Goal: Information Seeking & Learning: Learn about a topic

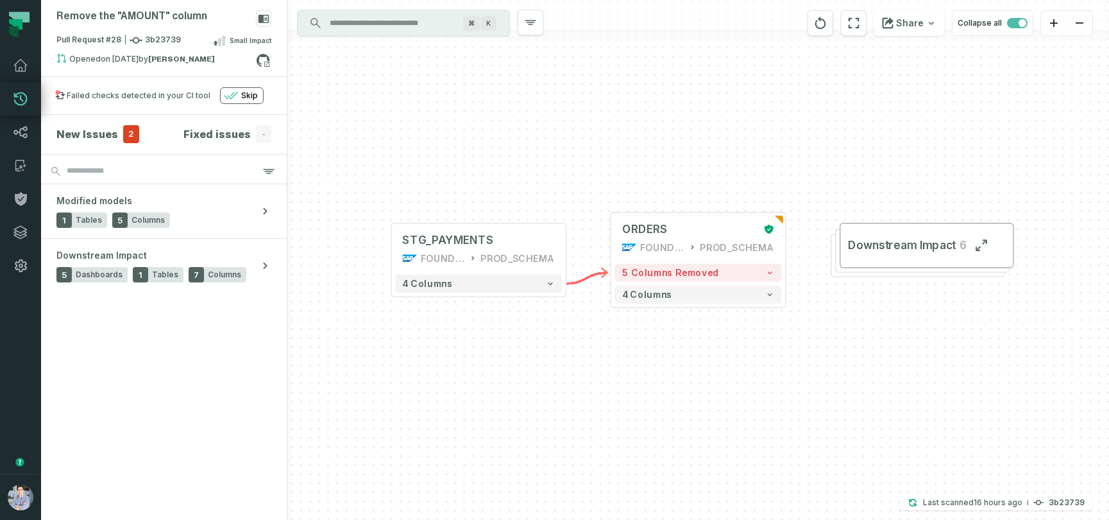
click at [15, 27] on icon at bounding box center [14, 31] width 10 height 11
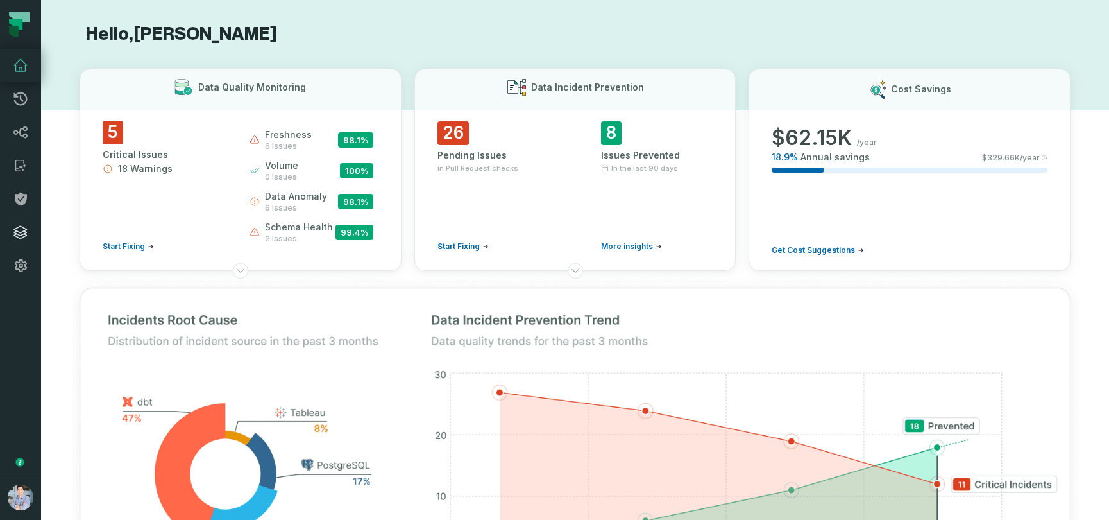
click at [30, 224] on link "Integrations" at bounding box center [20, 232] width 41 height 33
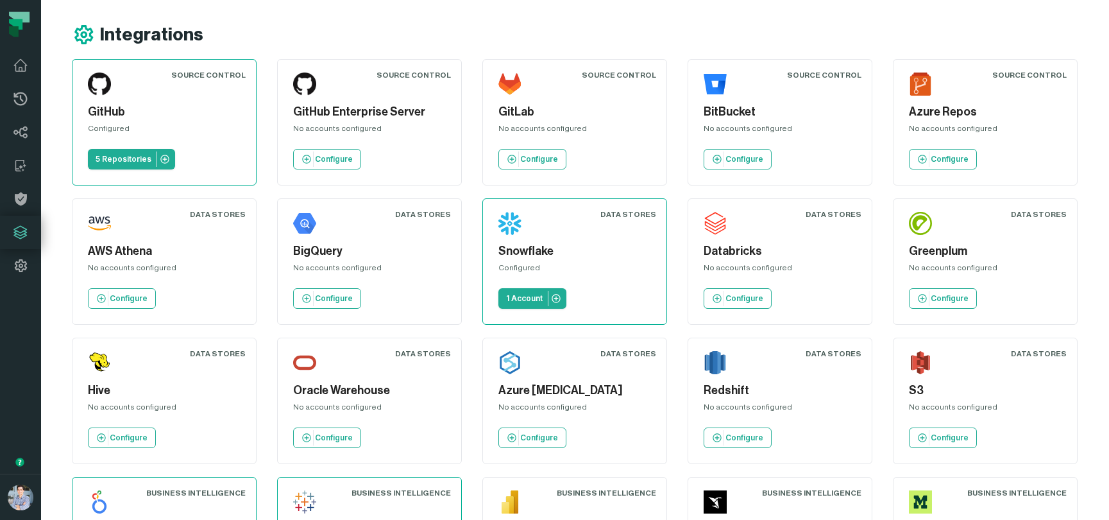
click at [13, 26] on icon at bounding box center [14, 31] width 10 height 11
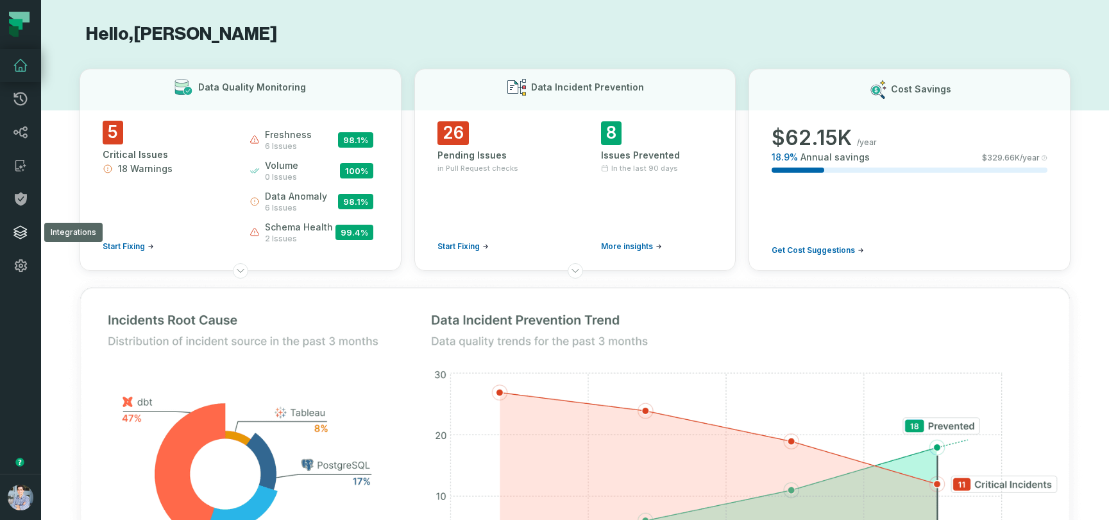
click at [18, 235] on icon at bounding box center [20, 232] width 13 height 13
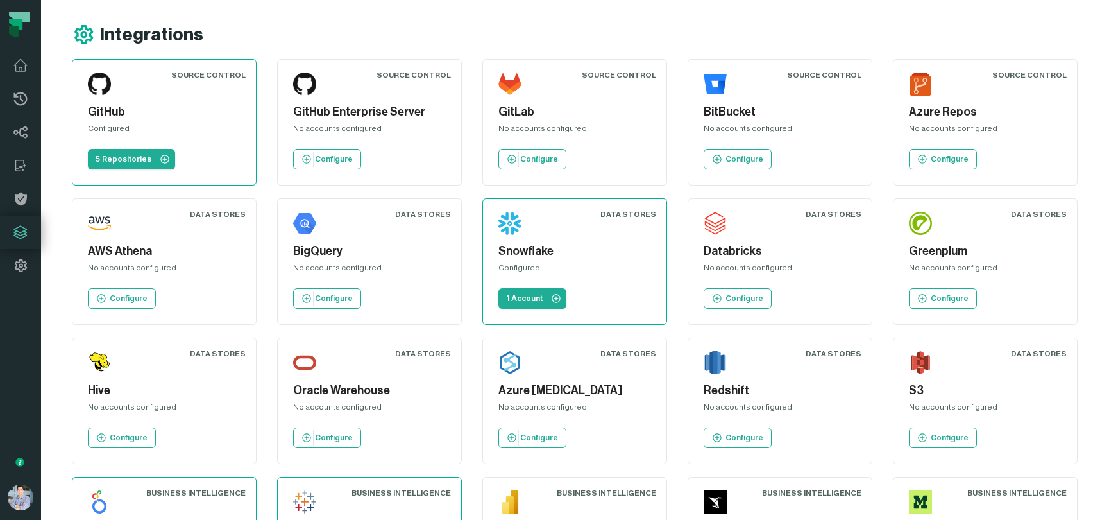
click at [13, 348] on button "button" at bounding box center [20, 377] width 41 height 191
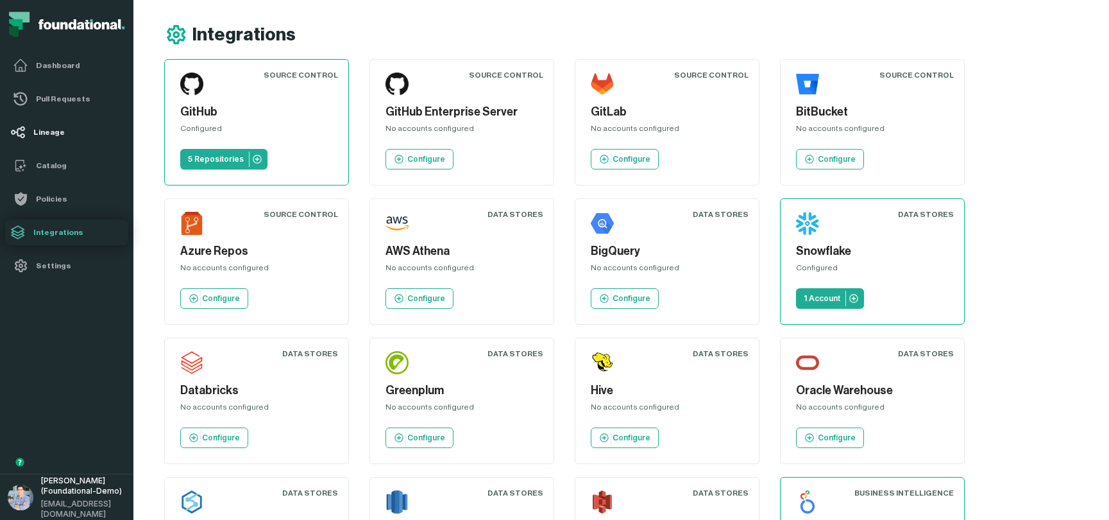
click at [51, 132] on h4 "Lineage" at bounding box center [78, 132] width 90 height 10
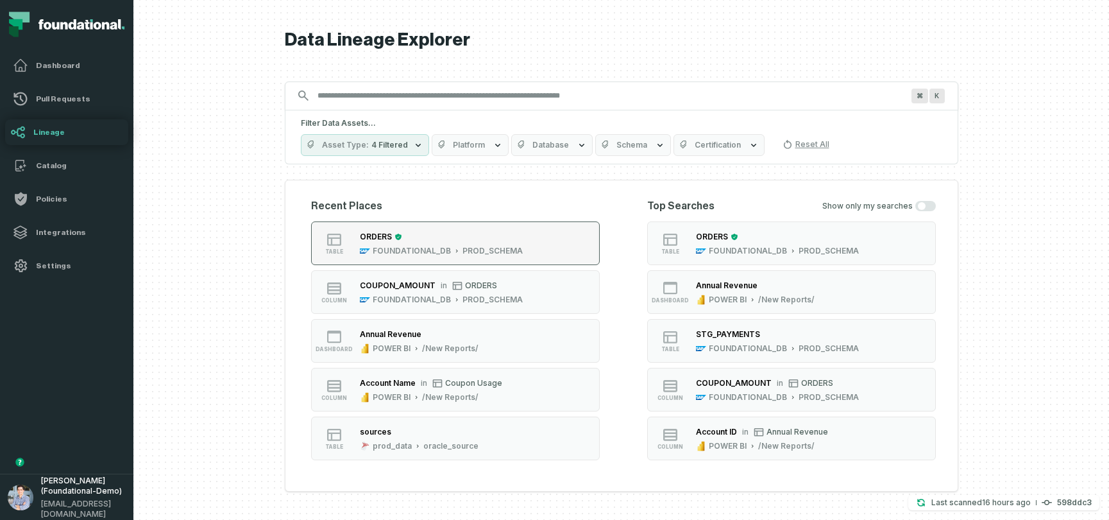
click at [465, 243] on div "ORDERS" at bounding box center [441, 236] width 163 height 13
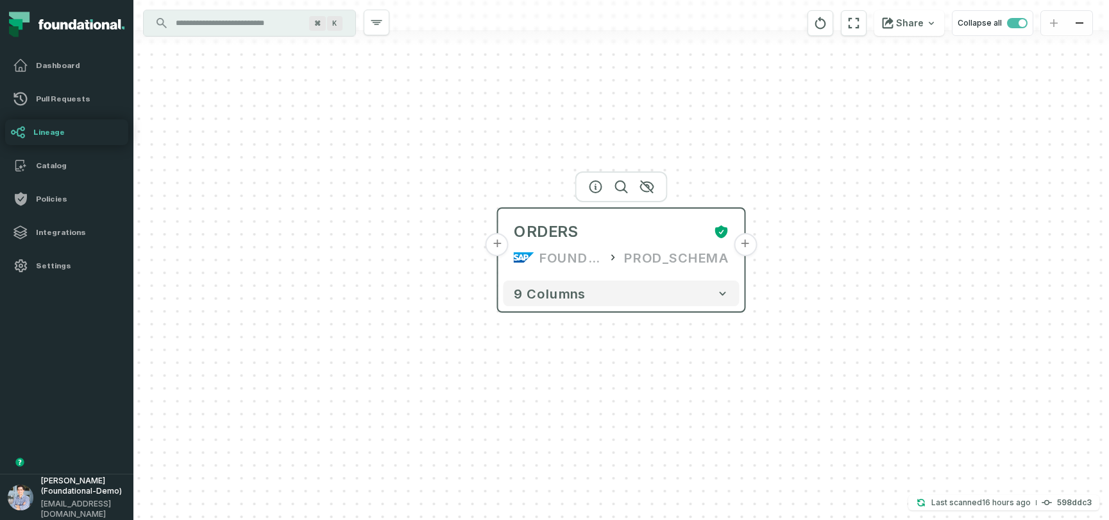
click at [747, 248] on button "+" at bounding box center [745, 244] width 23 height 23
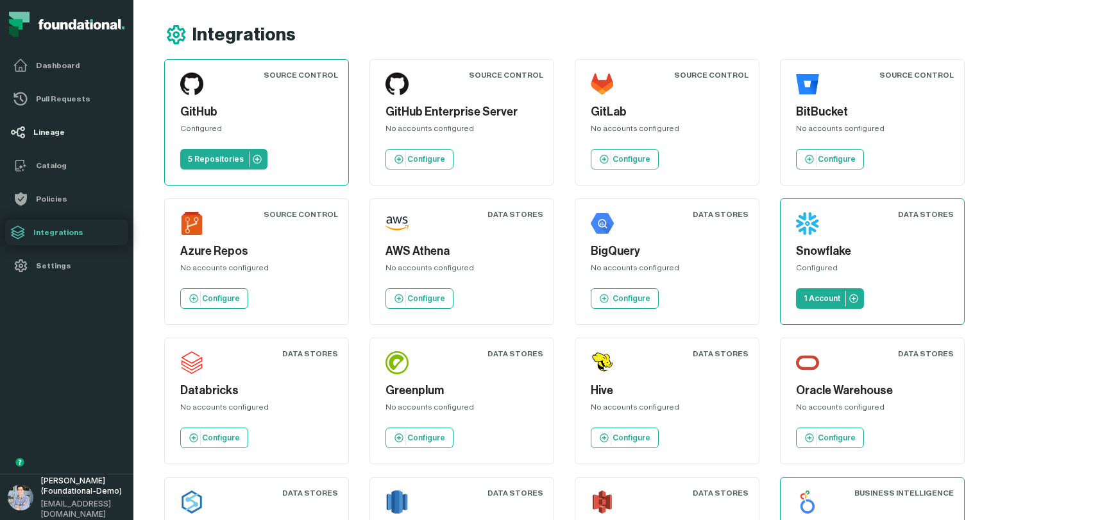
click at [50, 128] on h4 "Lineage" at bounding box center [78, 132] width 90 height 10
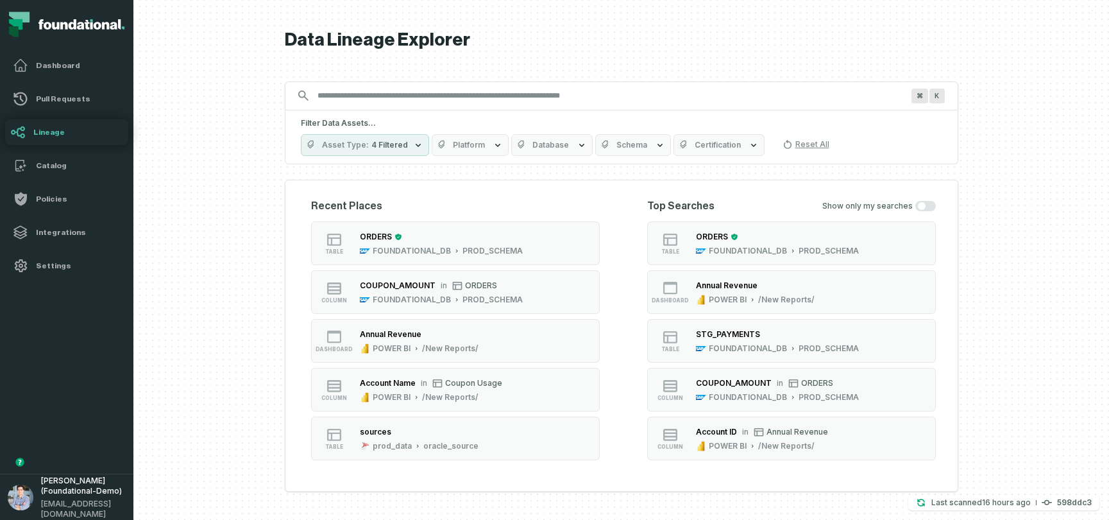
click at [907, 246] on button "table ORDERS FOUNDATIONAL_DB PROD_SCHEMA" at bounding box center [791, 243] width 289 height 44
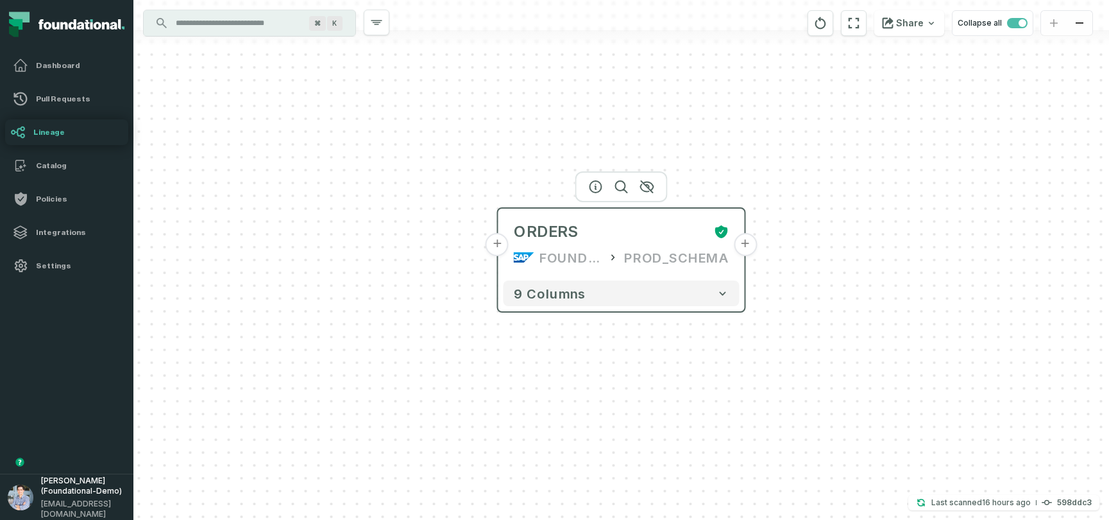
click at [745, 245] on button "+" at bounding box center [745, 244] width 23 height 23
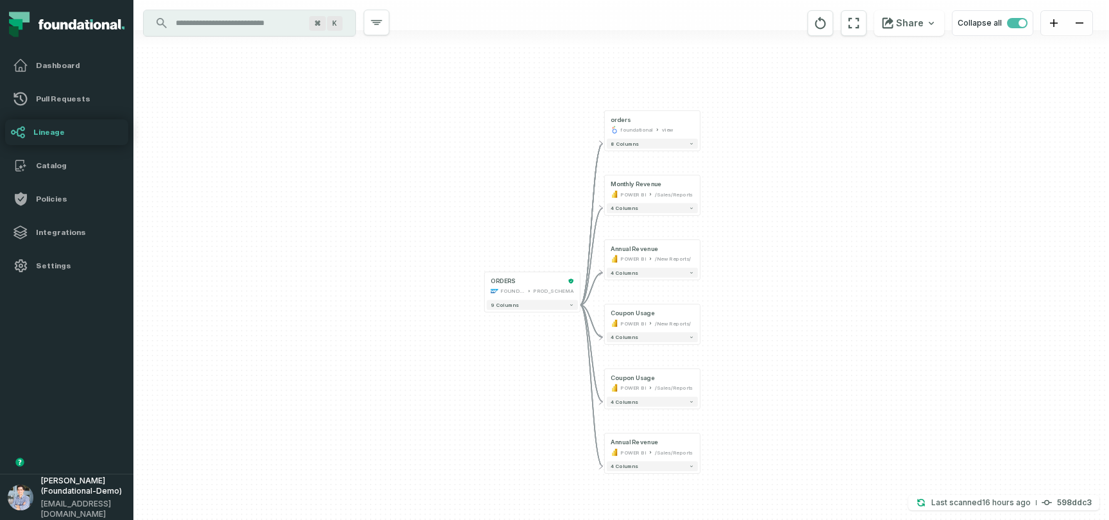
click at [54, 127] on h4 "Lineage" at bounding box center [78, 132] width 90 height 10
click at [43, 131] on h4 "Lineage" at bounding box center [78, 132] width 90 height 10
click at [40, 135] on h4 "Lineage" at bounding box center [78, 132] width 90 height 10
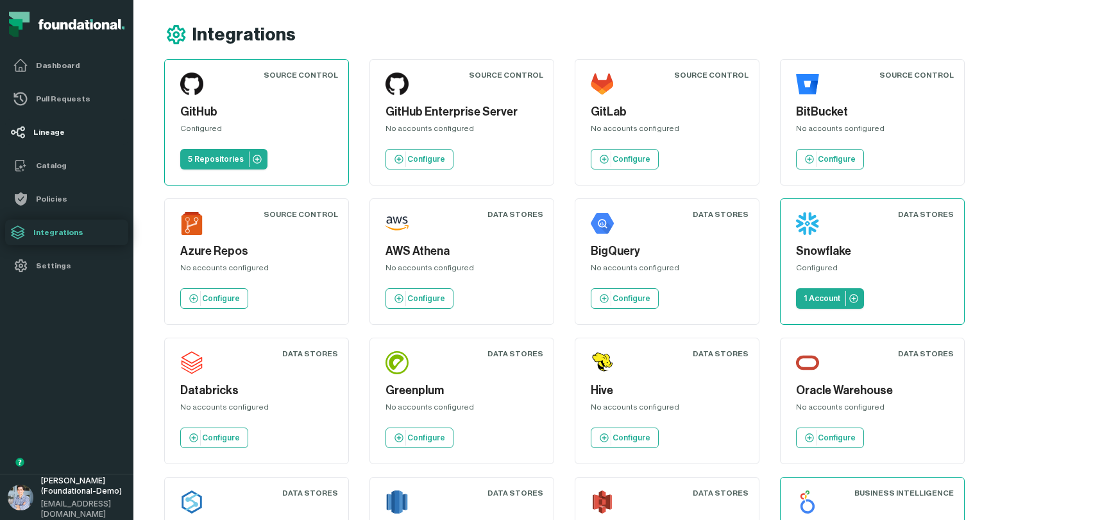
click at [46, 133] on h4 "Lineage" at bounding box center [78, 132] width 90 height 10
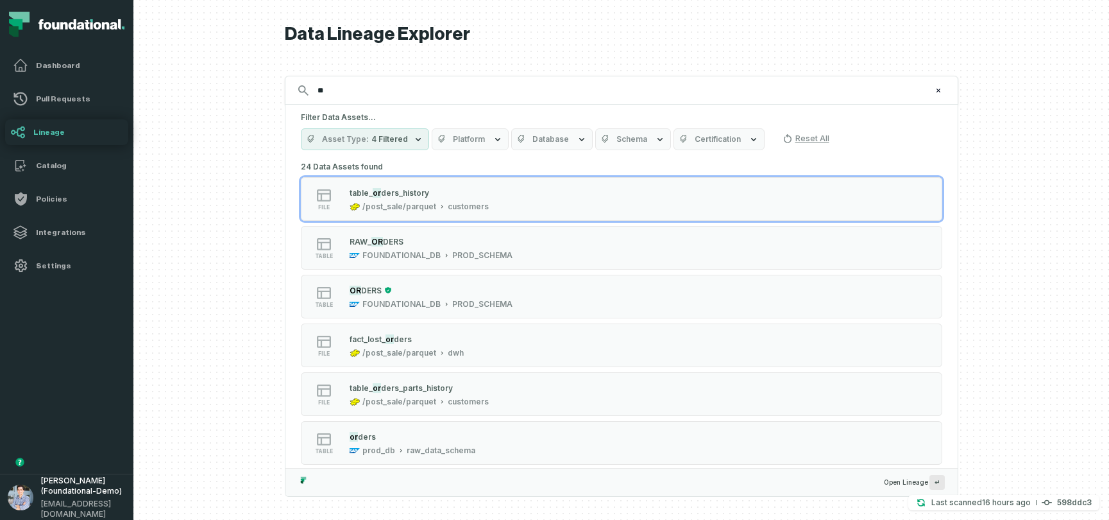
type input "*"
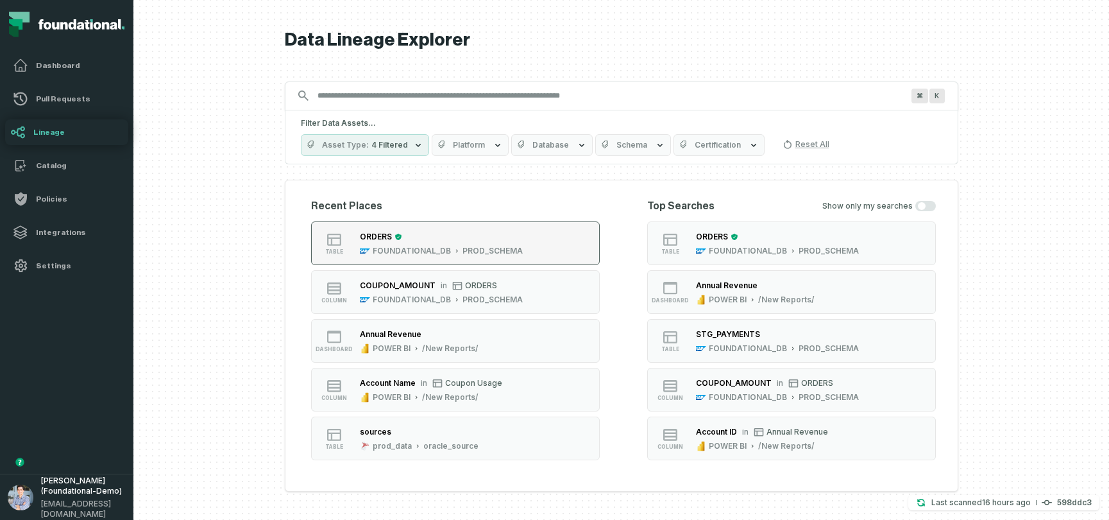
click at [534, 235] on button "table ORDERS FOUNDATIONAL_DB PROD_SCHEMA" at bounding box center [455, 243] width 289 height 44
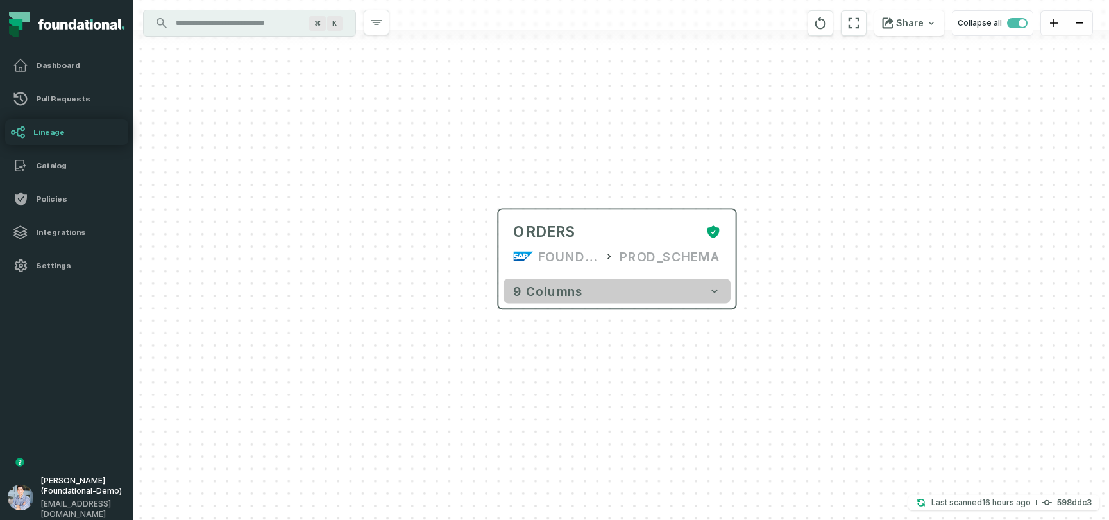
click at [710, 299] on button "9 columns" at bounding box center [617, 290] width 227 height 24
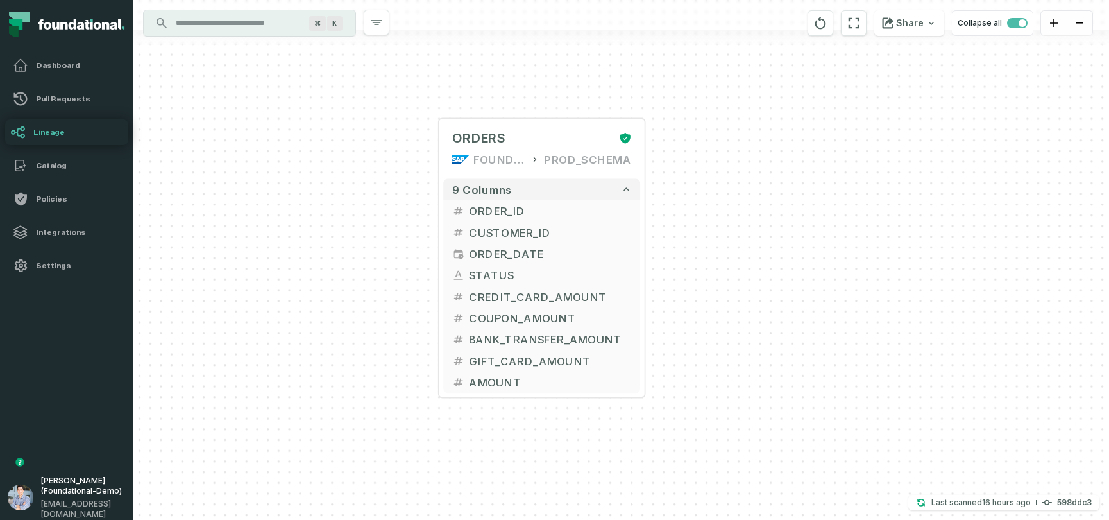
drag, startPoint x: 899, startPoint y: 329, endPoint x: 786, endPoint y: 223, distance: 154.8
click at [786, 223] on div "+ ORDERS FOUNDATIONAL_DB PROD_SCHEMA + 9 columns + ORDER_ID + + CUSTOMER_ID + +…" at bounding box center [621, 260] width 976 height 520
click at [518, 97] on icon "button" at bounding box center [514, 97] width 15 height 15
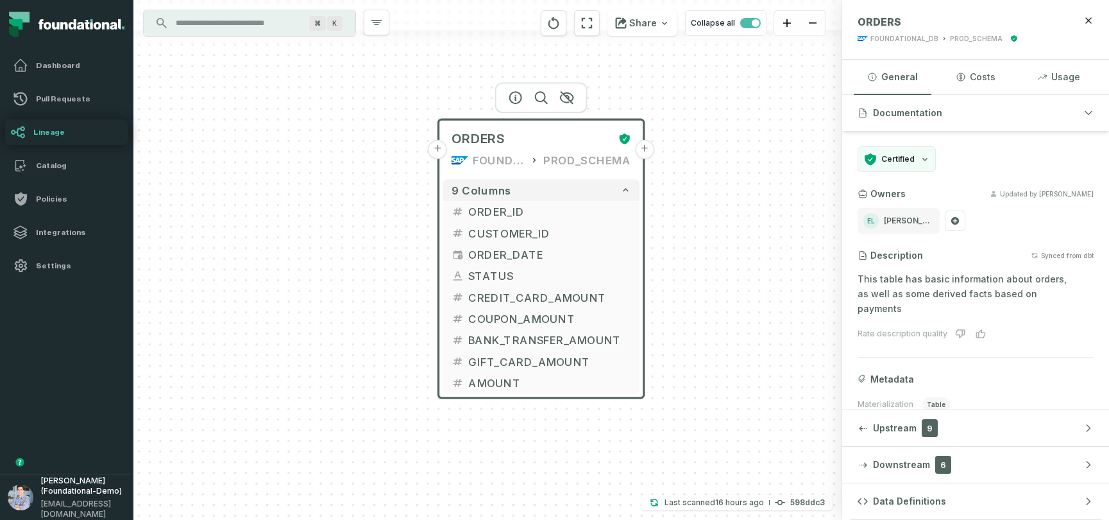
click at [647, 153] on button "+" at bounding box center [644, 149] width 19 height 19
click at [647, 148] on button "+" at bounding box center [644, 149] width 19 height 19
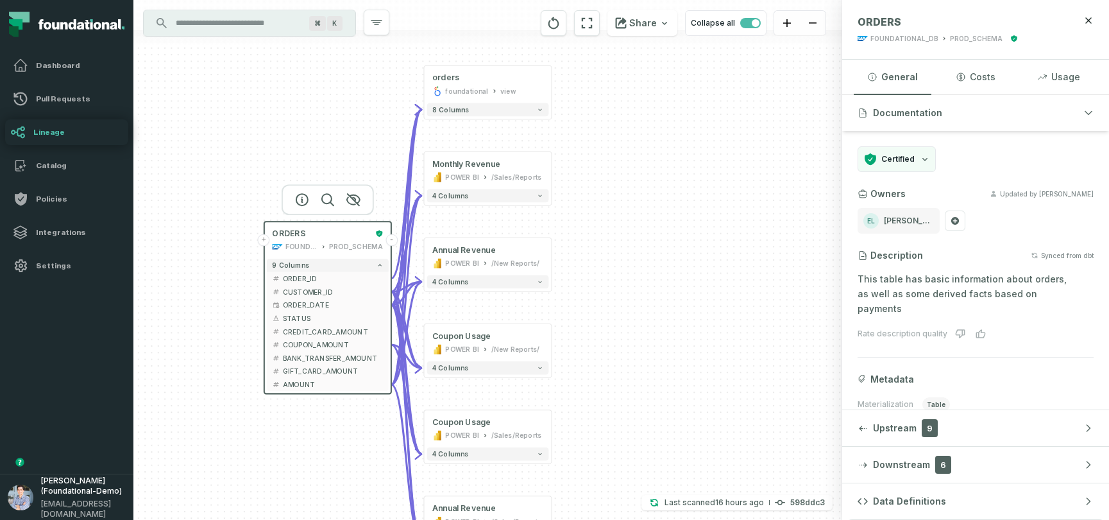
click at [396, 236] on button "-" at bounding box center [392, 240] width 12 height 12
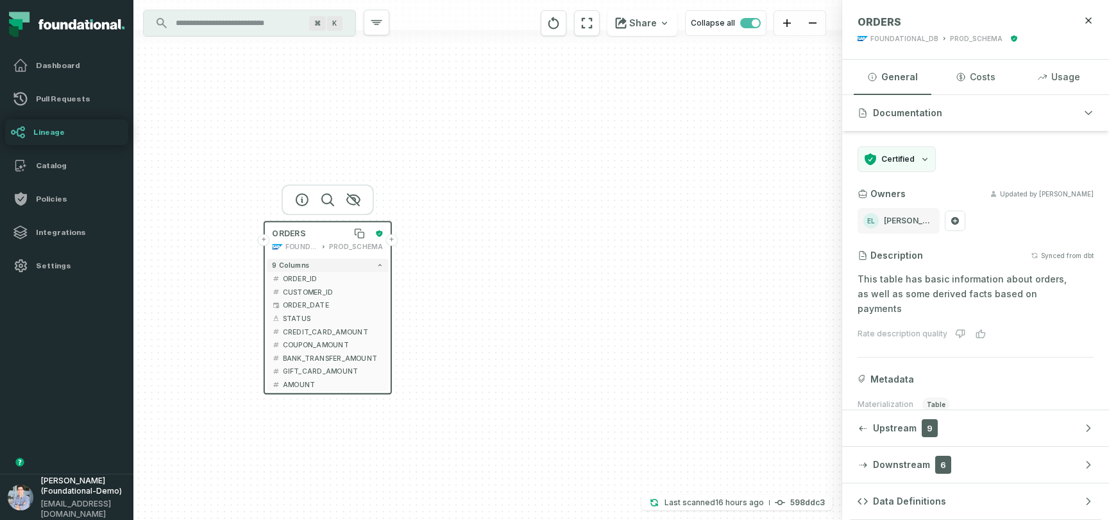
click at [327, 234] on div "ORDERS" at bounding box center [321, 233] width 98 height 11
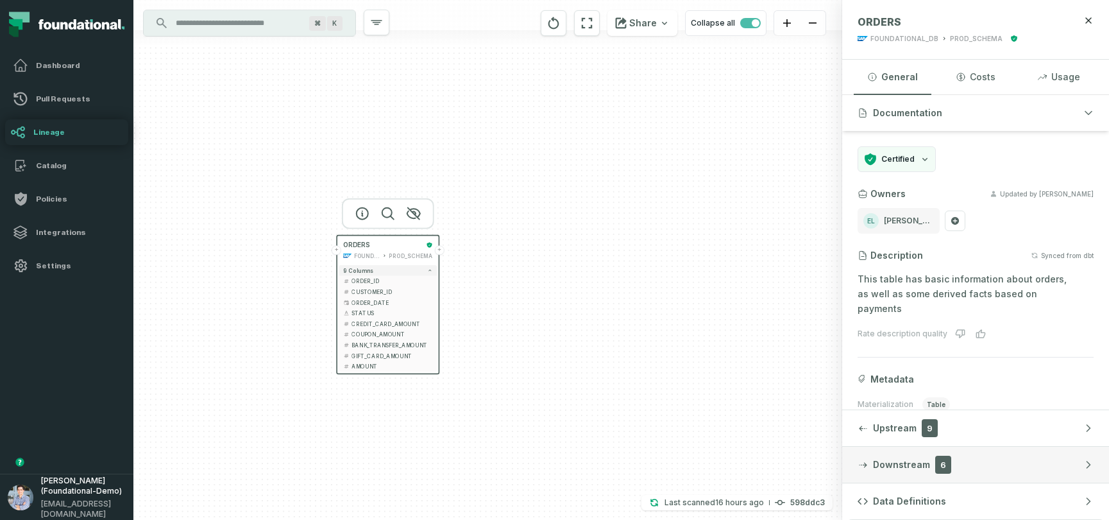
click at [903, 461] on span "Downstream" at bounding box center [901, 464] width 57 height 13
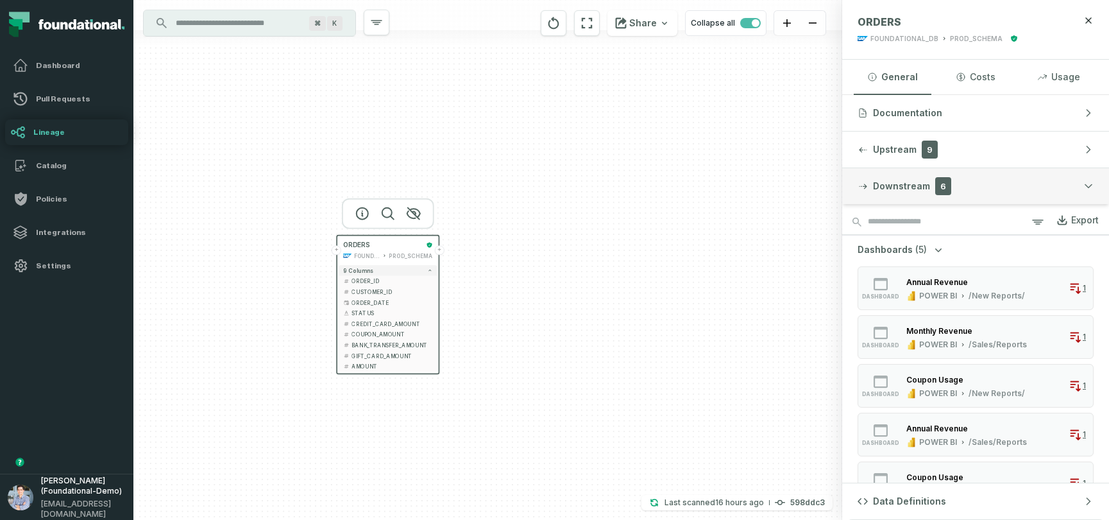
click at [893, 180] on span "Downstream" at bounding box center [901, 186] width 57 height 13
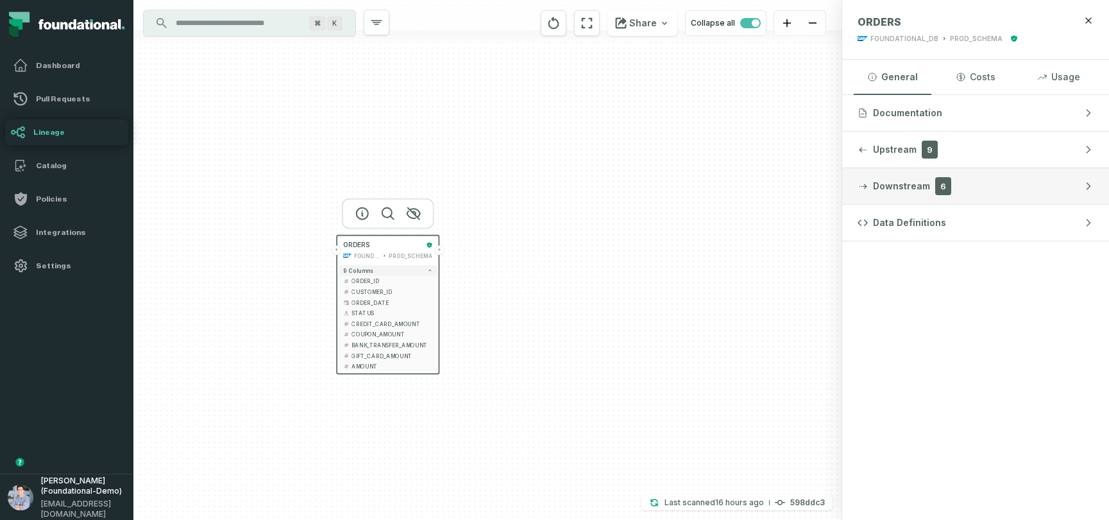
click at [893, 180] on span "Downstream" at bounding box center [901, 186] width 57 height 13
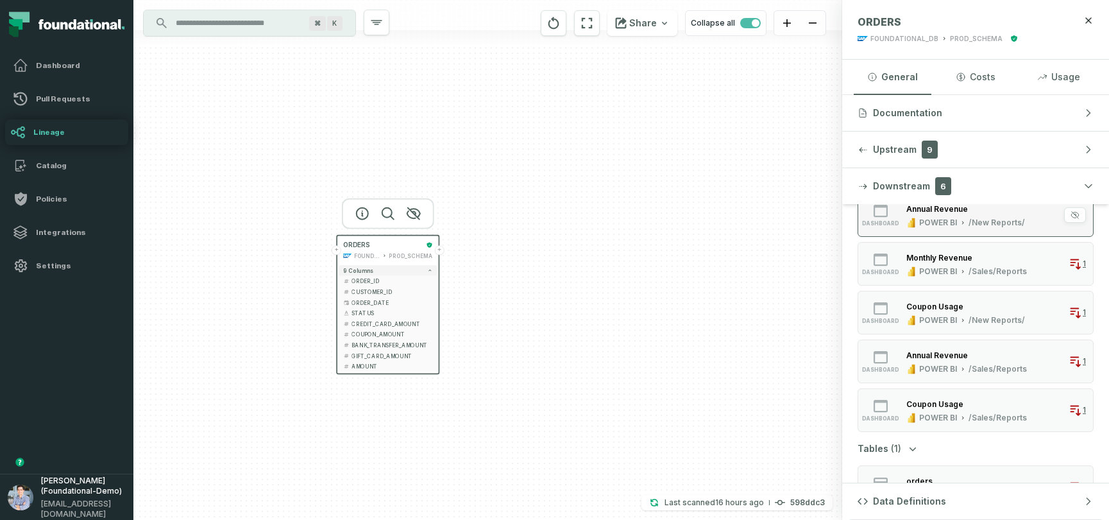
scroll to position [103, 0]
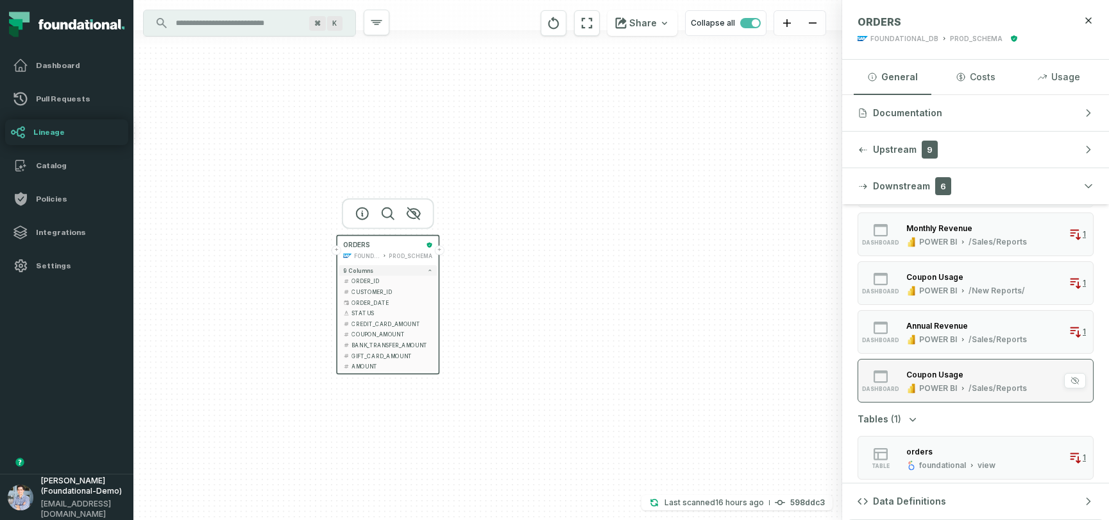
click at [947, 382] on div "Coupon Usage POWER BI /Sales/Reports" at bounding box center [966, 381] width 131 height 26
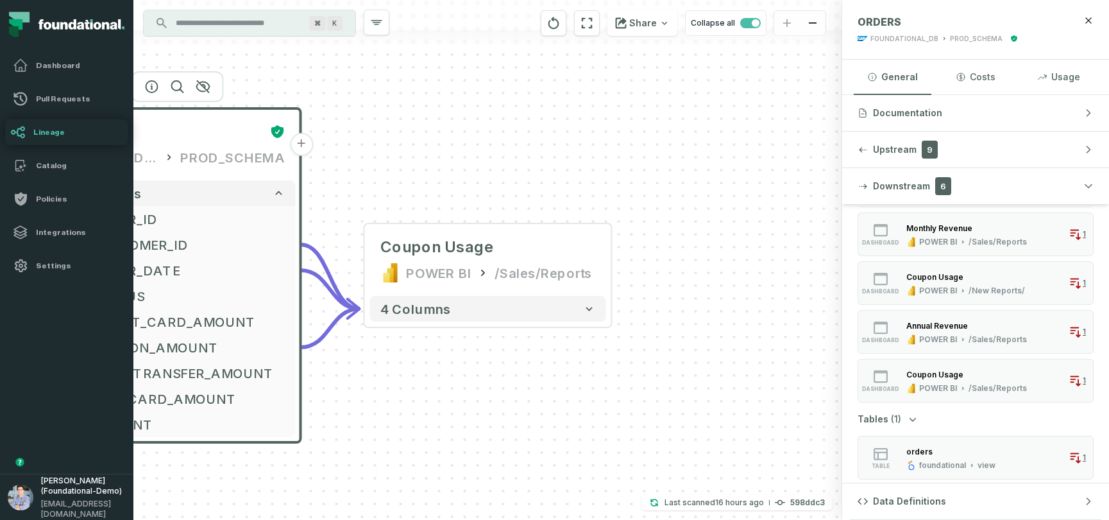
click at [300, 149] on button "+" at bounding box center [301, 144] width 23 height 23
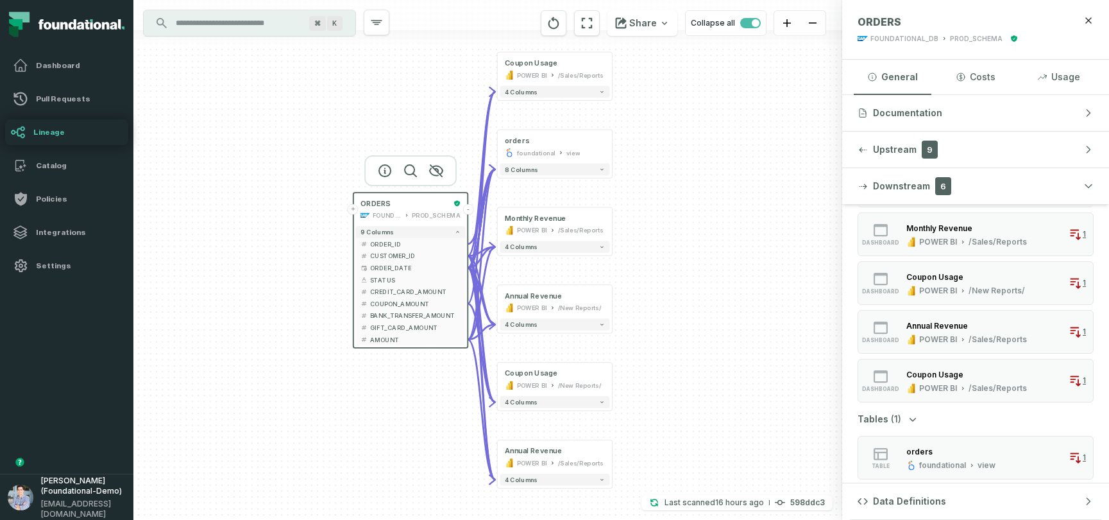
drag, startPoint x: 682, startPoint y: 362, endPoint x: 711, endPoint y: 352, distance: 31.0
click at [711, 352] on div "+ orders foundational view + 8 columns + Monthly Revenue POWER BI /Sales/Report…" at bounding box center [487, 260] width 709 height 520
click at [470, 214] on div "+ orders foundational view + 8 columns + Monthly Revenue POWER BI /Sales/Report…" at bounding box center [487, 260] width 709 height 520
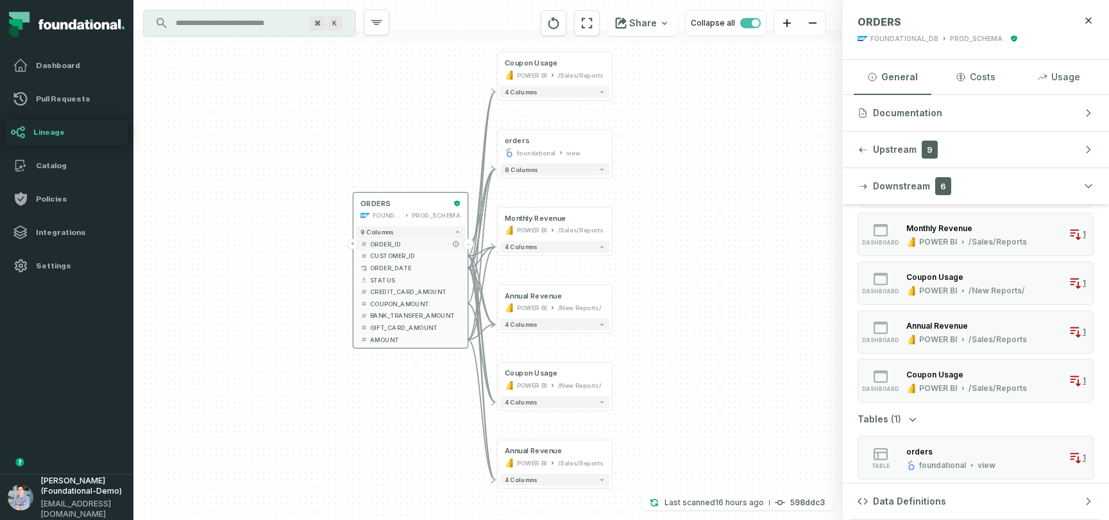
click at [466, 241] on button "-" at bounding box center [468, 244] width 11 height 11
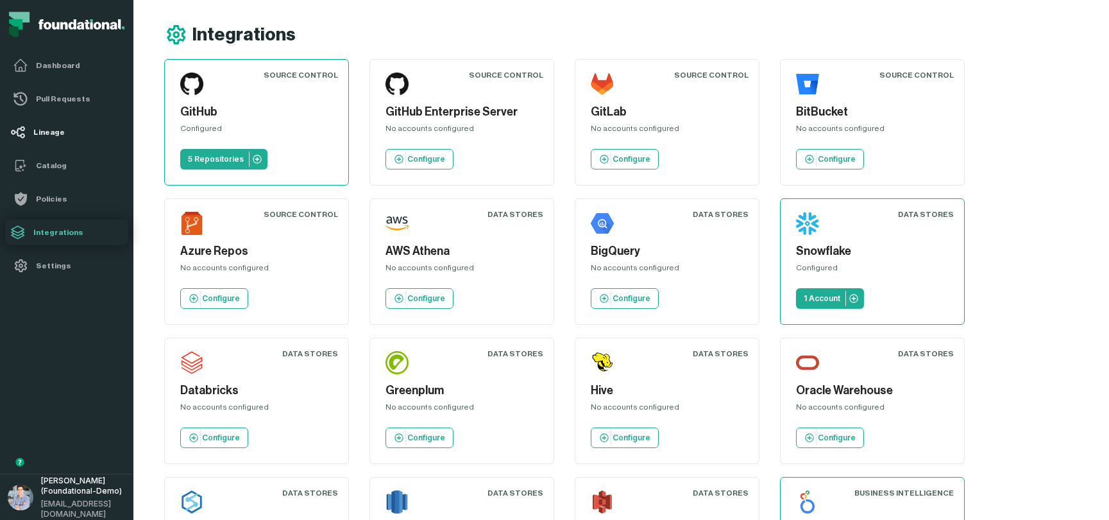
click at [38, 138] on link "Lineage" at bounding box center [66, 132] width 123 height 26
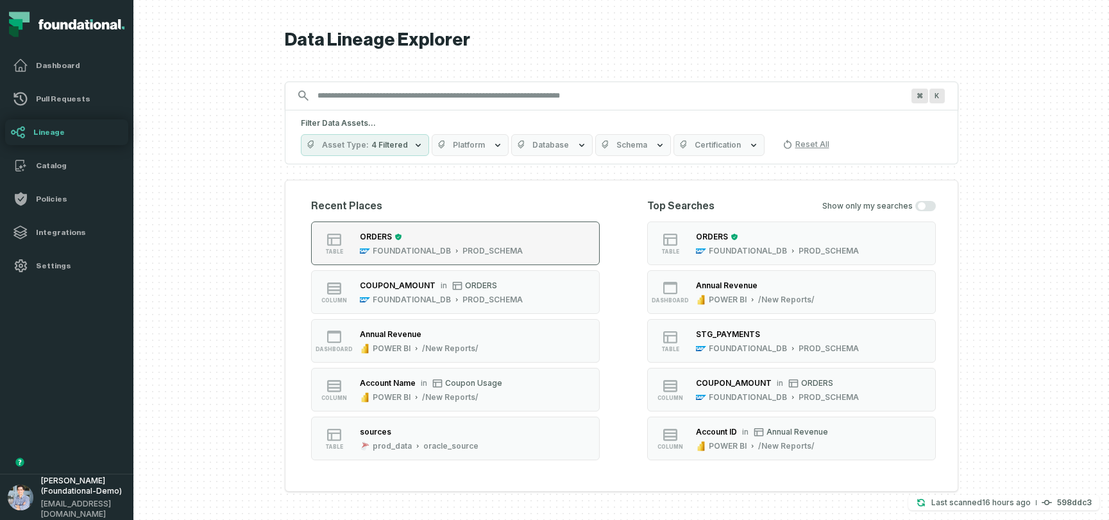
click at [511, 253] on div "PROD_SCHEMA" at bounding box center [493, 251] width 60 height 10
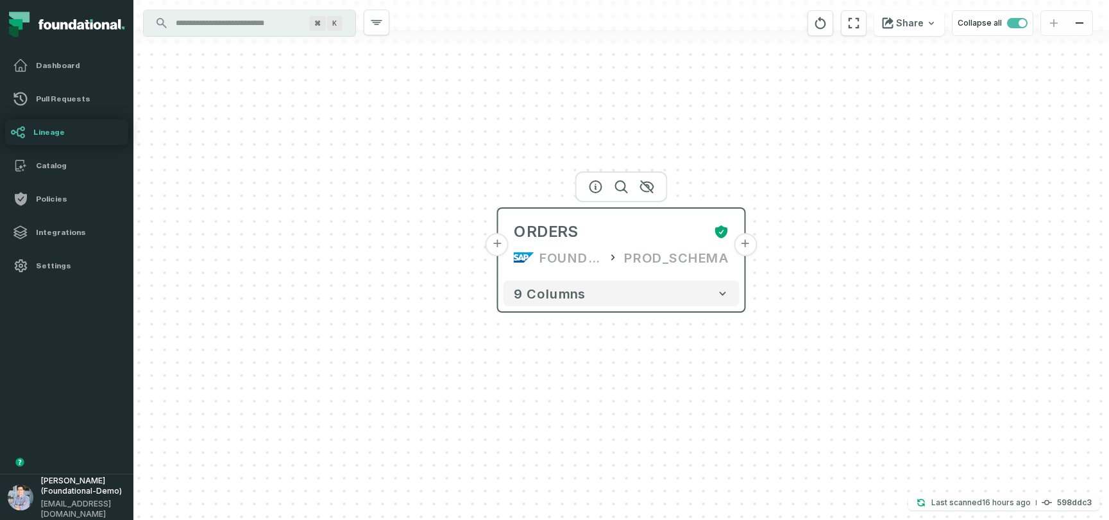
click at [749, 245] on button "+" at bounding box center [745, 244] width 23 height 23
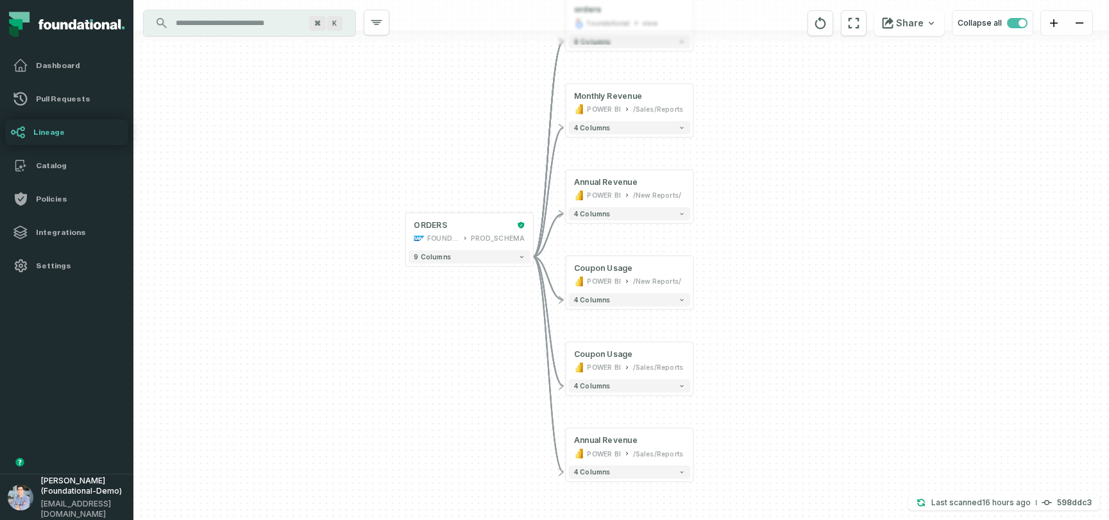
drag, startPoint x: 481, startPoint y: 389, endPoint x: 487, endPoint y: 321, distance: 68.3
click at [487, 321] on div "+ orders foundational view + 8 columns + Monthly Revenue POWER BI /Sales/Report…" at bounding box center [621, 260] width 976 height 520
click at [489, 220] on button at bounding box center [499, 224] width 21 height 21
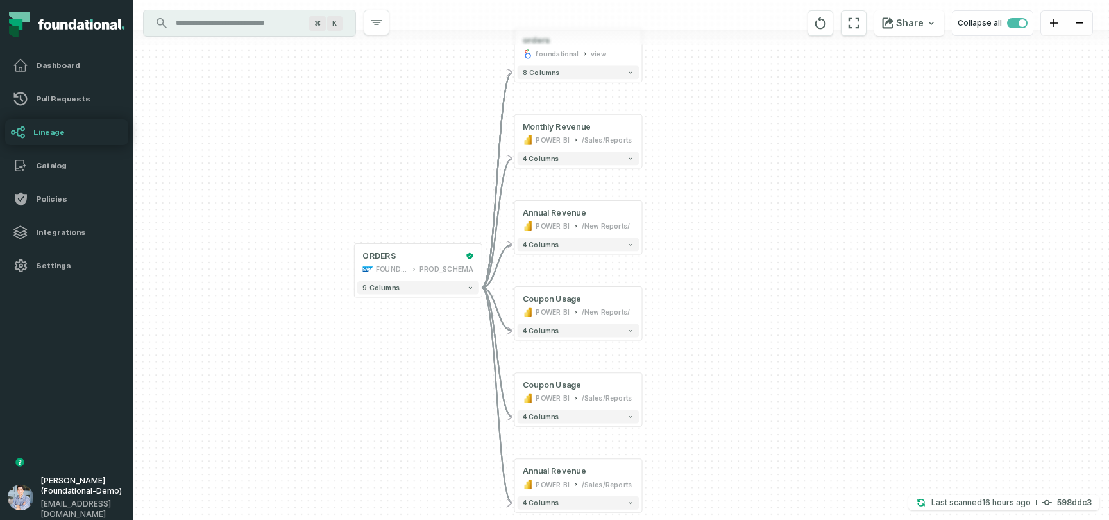
drag, startPoint x: 920, startPoint y: 225, endPoint x: 871, endPoint y: 256, distance: 58.6
click at [871, 256] on div "+ orders foundational view + 8 columns + Monthly Revenue POWER BI /Sales/Report…" at bounding box center [621, 260] width 976 height 520
click at [237, 345] on div "+ orders foundational view + 8 columns + Monthly Revenue POWER BI /Sales/Report…" at bounding box center [621, 260] width 976 height 520
click at [472, 290] on icon "button" at bounding box center [470, 288] width 6 height 6
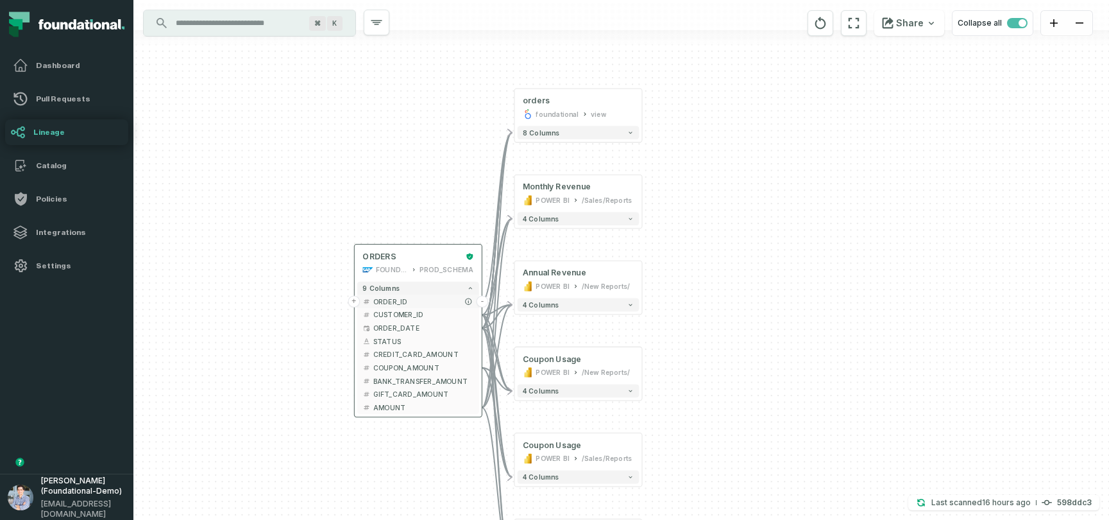
click at [393, 297] on span "ORDER_ID" at bounding box center [423, 301] width 101 height 10
click at [396, 314] on span "CUSTOMER_ID" at bounding box center [423, 315] width 101 height 10
click at [384, 350] on span "CREDIT_CARD_AMOUNT" at bounding box center [423, 355] width 101 height 10
click at [386, 351] on span "CREDIT_CARD_AMOUNT" at bounding box center [423, 355] width 101 height 10
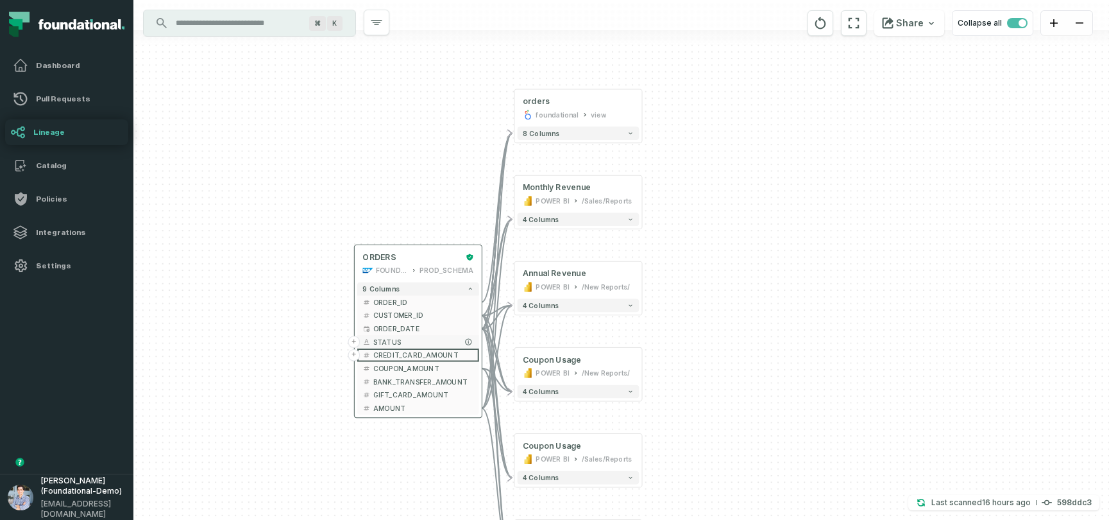
click at [387, 339] on span "STATUS" at bounding box center [423, 342] width 101 height 10
click at [398, 366] on span "COUPON_AMOUNT" at bounding box center [423, 368] width 101 height 10
click at [381, 301] on span "ORDER_ID" at bounding box center [423, 302] width 101 height 10
click at [384, 312] on span "CUSTOMER_ID" at bounding box center [423, 316] width 101 height 10
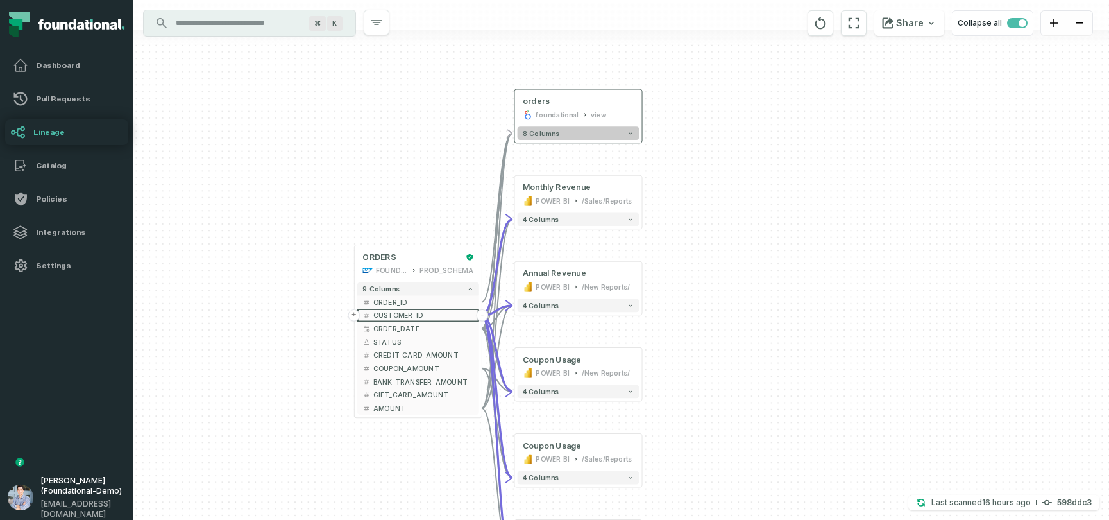
click at [633, 139] on button "8 columns" at bounding box center [579, 132] width 122 height 13
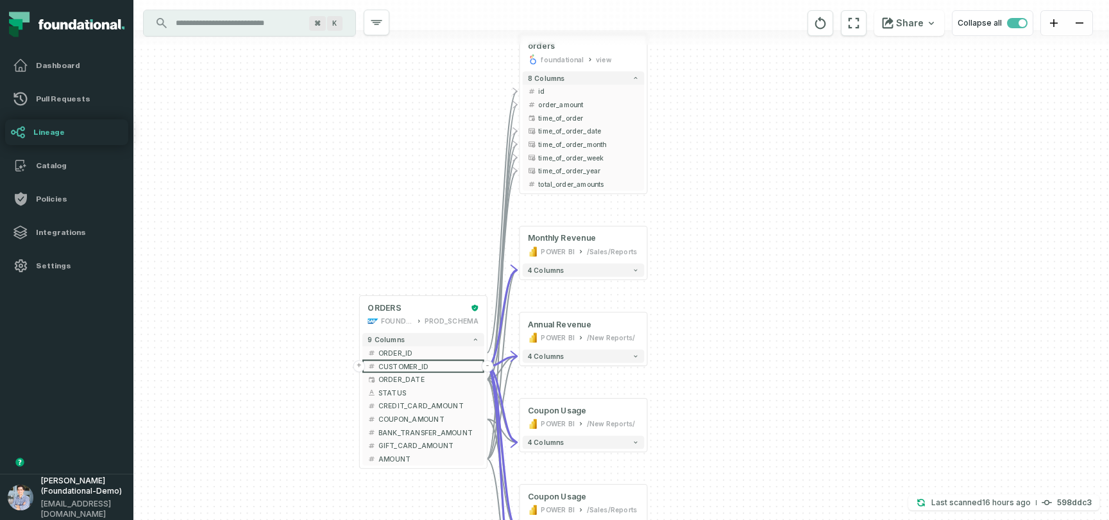
drag, startPoint x: 823, startPoint y: 376, endPoint x: 828, endPoint y: 321, distance: 55.4
click at [828, 321] on div "+ orders foundational view + 8 columns - id - order_amount + time_of_order - ti…" at bounding box center [621, 260] width 976 height 520
click at [404, 362] on span "CUSTOMER_ID" at bounding box center [429, 366] width 101 height 10
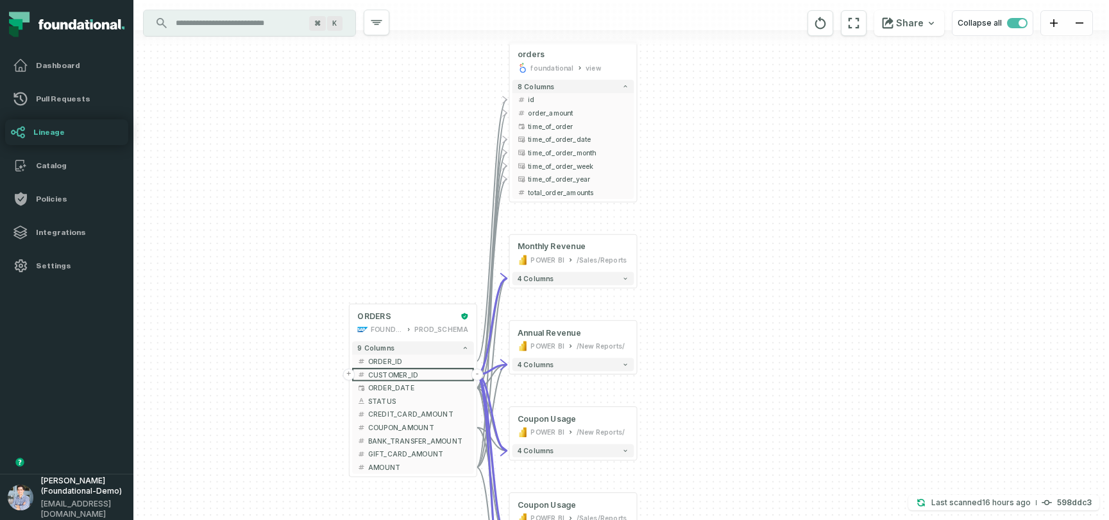
drag, startPoint x: 822, startPoint y: 331, endPoint x: 812, endPoint y: 339, distance: 13.2
click at [812, 339] on div "+ orders foundational view + 8 columns - id - order_amount + time_of_order - ti…" at bounding box center [621, 260] width 976 height 520
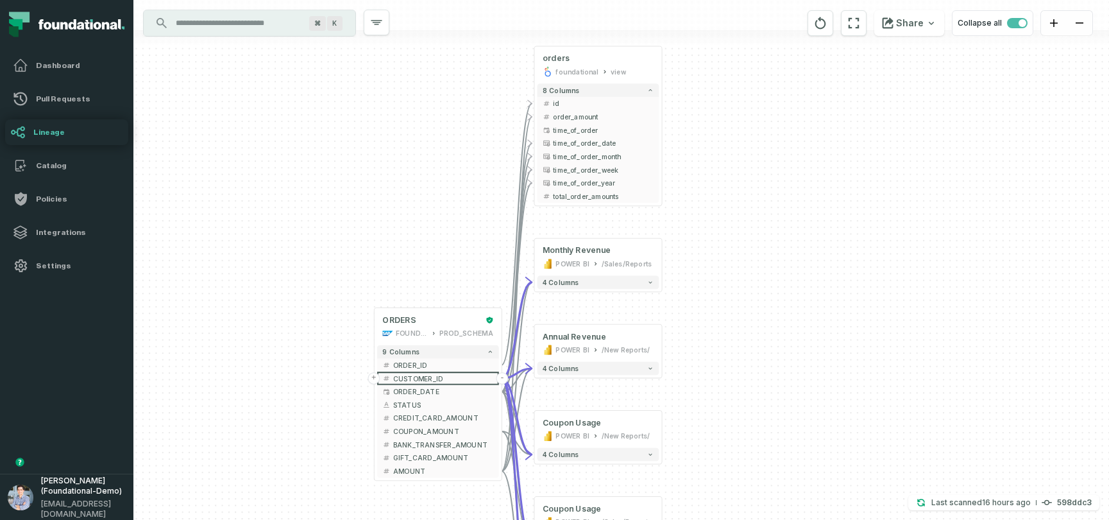
drag, startPoint x: 824, startPoint y: 272, endPoint x: 848, endPoint y: 275, distance: 23.9
click at [848, 275] on div "+ orders foundational view + 8 columns - id - order_amount + time_of_order - ti…" at bounding box center [621, 260] width 976 height 520
click at [406, 374] on span "CUSTOMER_ID" at bounding box center [442, 377] width 101 height 10
click at [621, 55] on div "orders" at bounding box center [596, 57] width 111 height 11
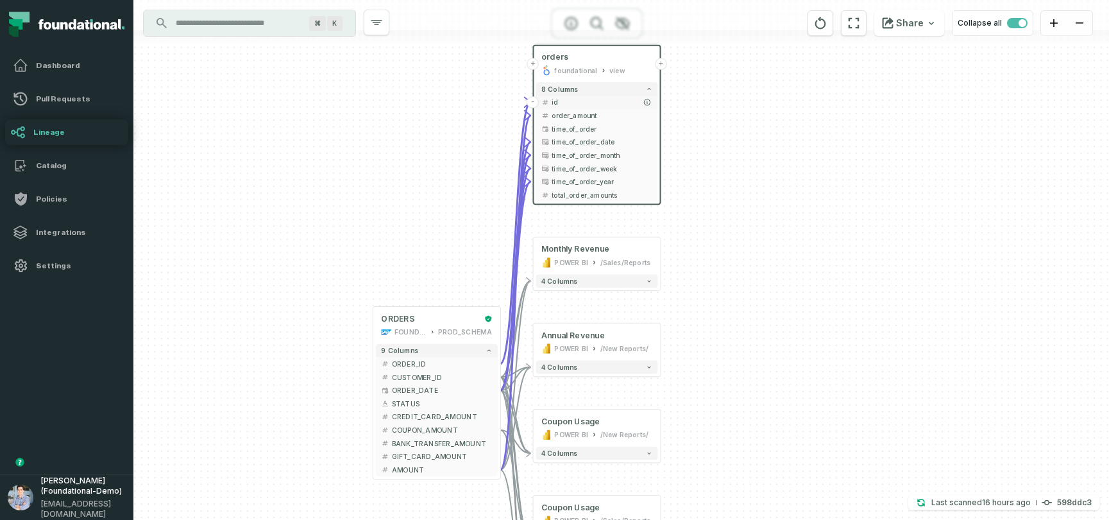
click at [561, 102] on span "id" at bounding box center [602, 103] width 101 height 10
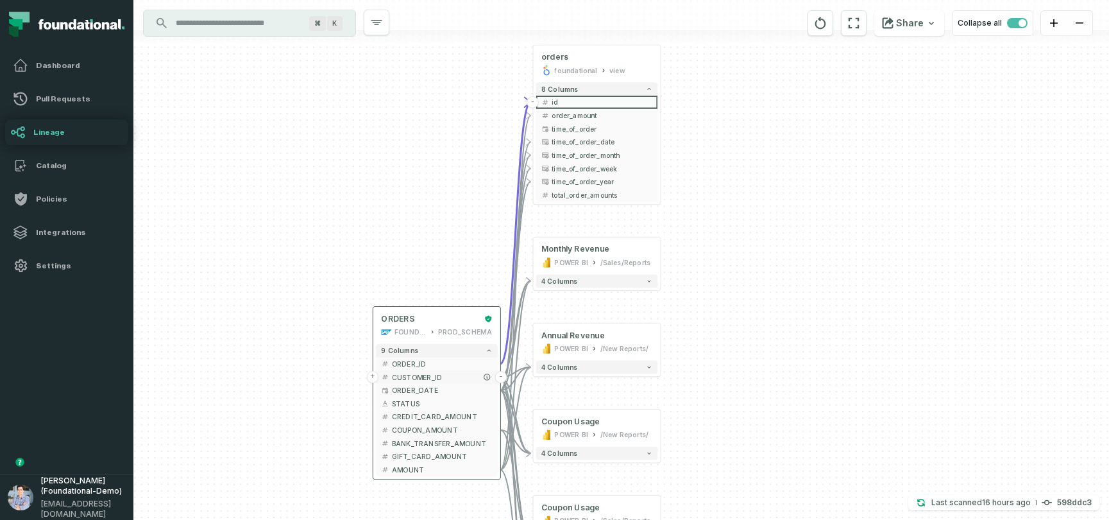
click at [425, 373] on span "CUSTOMER_ID" at bounding box center [442, 377] width 101 height 10
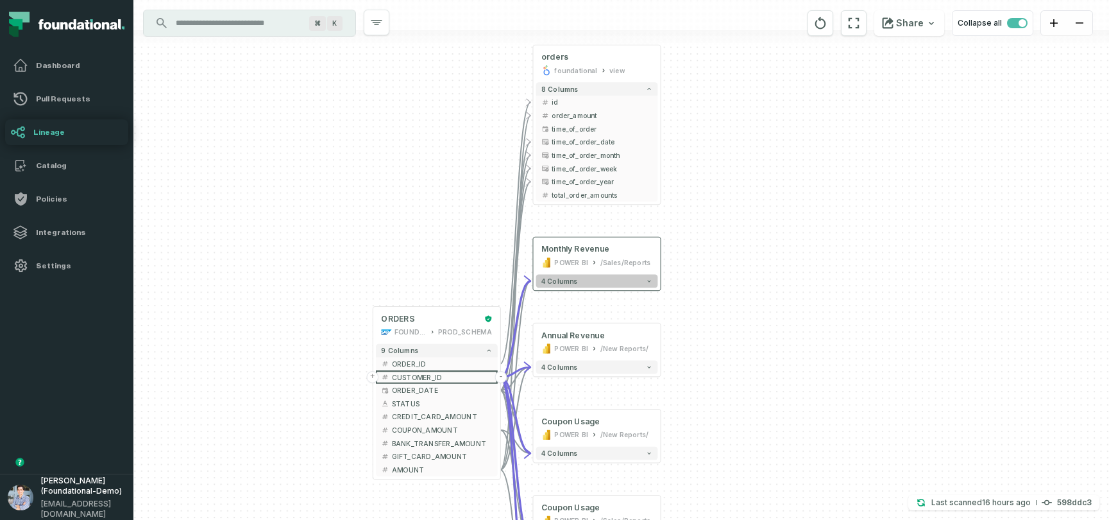
click at [650, 285] on button "4 columns" at bounding box center [597, 281] width 122 height 13
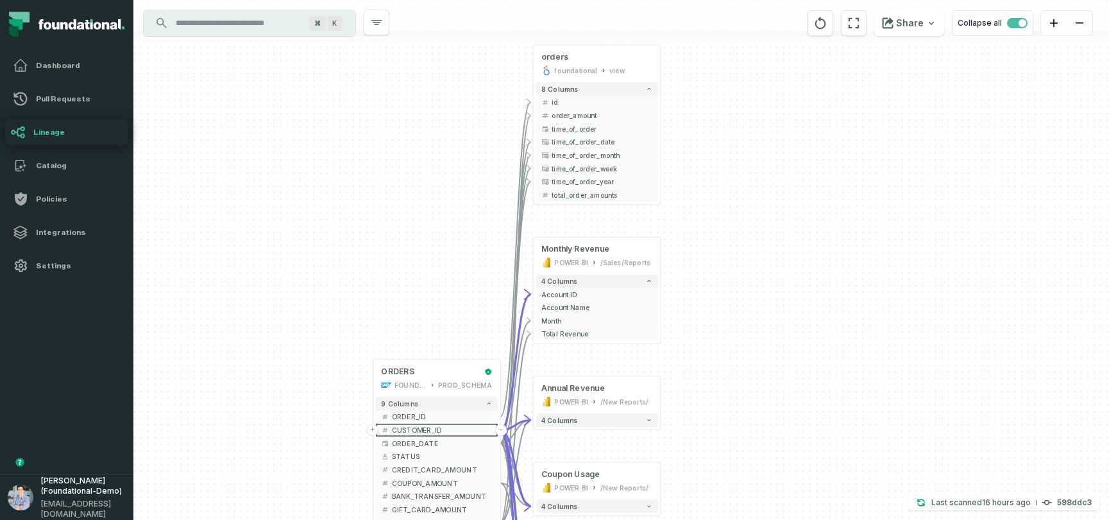
click at [15, 24] on icon at bounding box center [15, 24] width 13 height 11
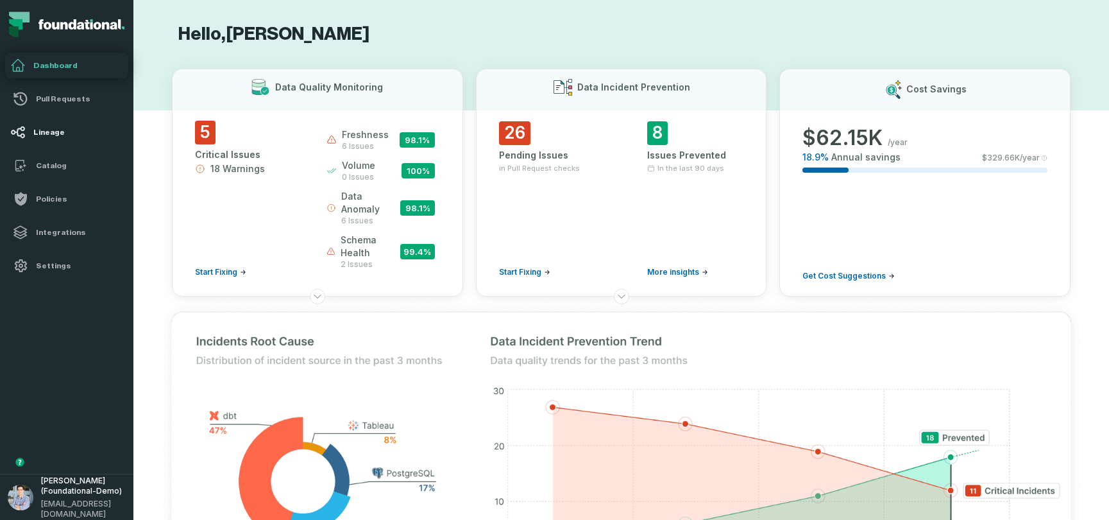
click at [45, 135] on h4 "Lineage" at bounding box center [78, 132] width 90 height 10
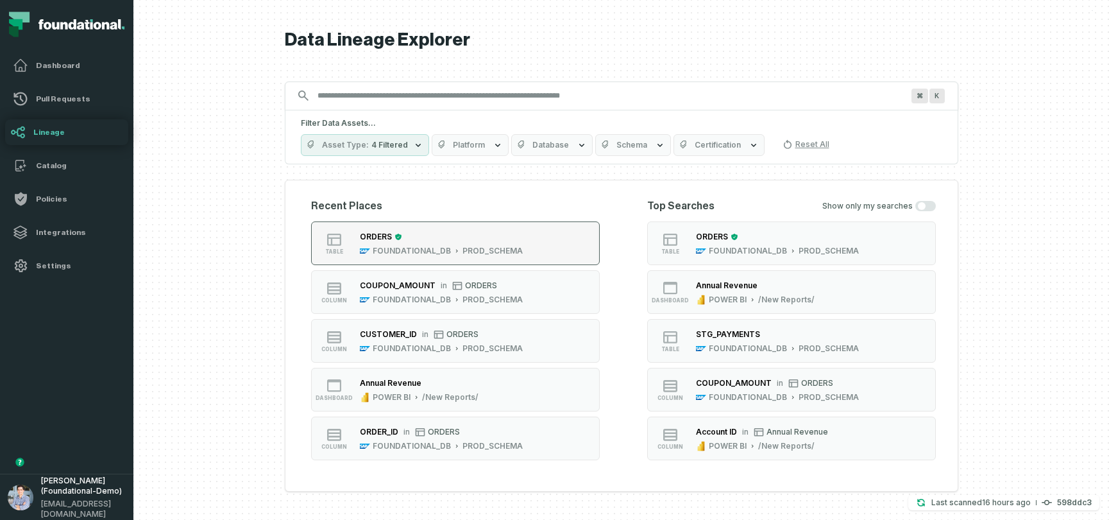
click at [558, 232] on button "table ORDERS FOUNDATIONAL_DB PROD_SCHEMA" at bounding box center [455, 243] width 289 height 44
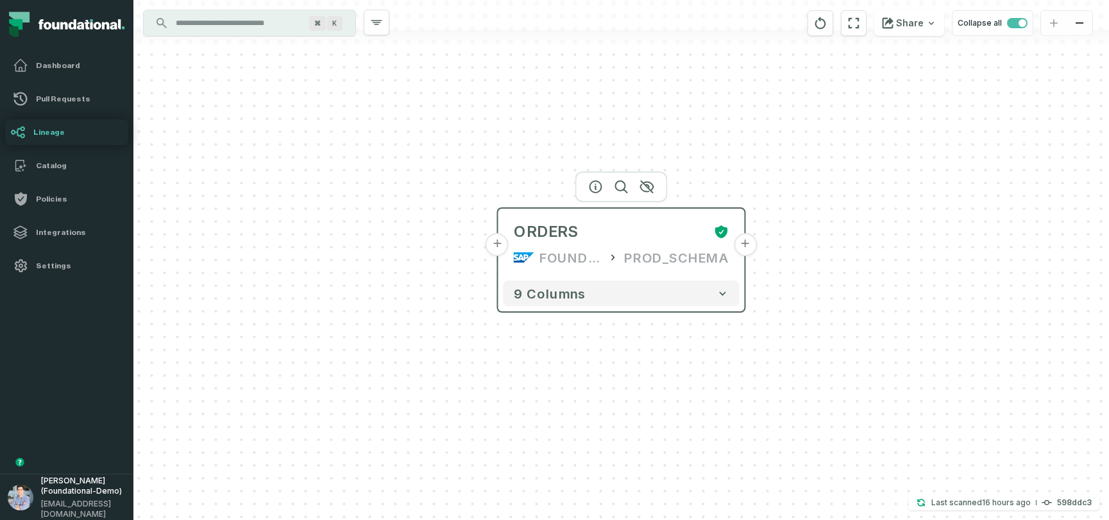
click at [747, 238] on button "+" at bounding box center [745, 244] width 23 height 23
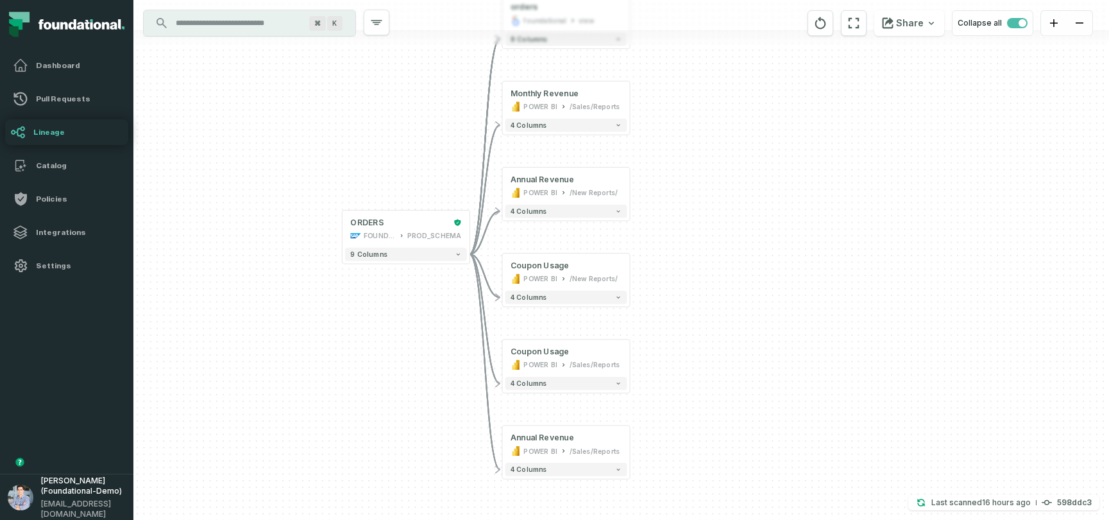
drag, startPoint x: 407, startPoint y: 212, endPoint x: 352, endPoint y: 141, distance: 89.6
click at [352, 141] on div "+ orders foundational view + 8 columns + Monthly Revenue POWER BI /Sales/Report…" at bounding box center [621, 260] width 976 height 520
click at [343, 231] on button "+" at bounding box center [342, 229] width 12 height 12
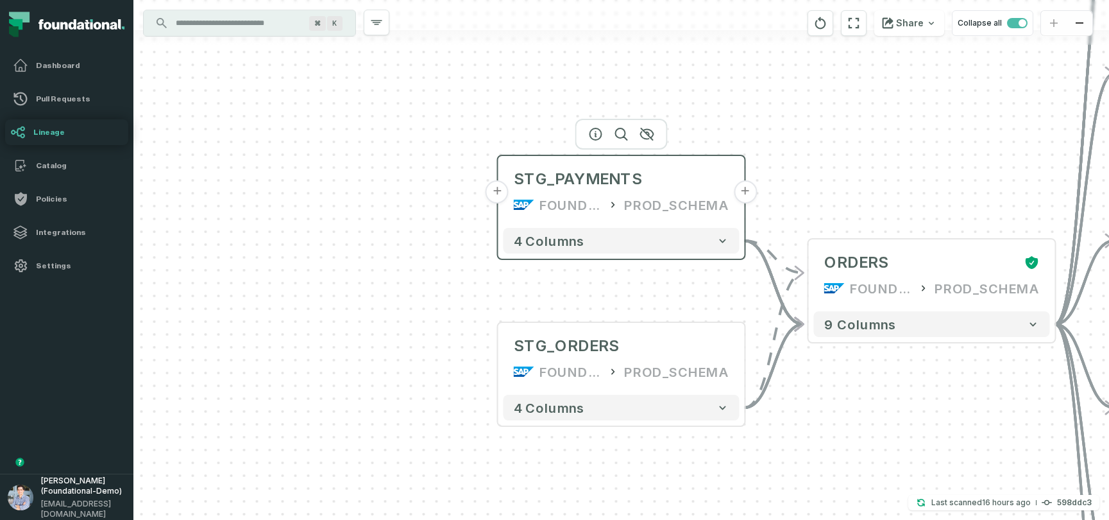
click at [497, 192] on button "+" at bounding box center [497, 191] width 23 height 23
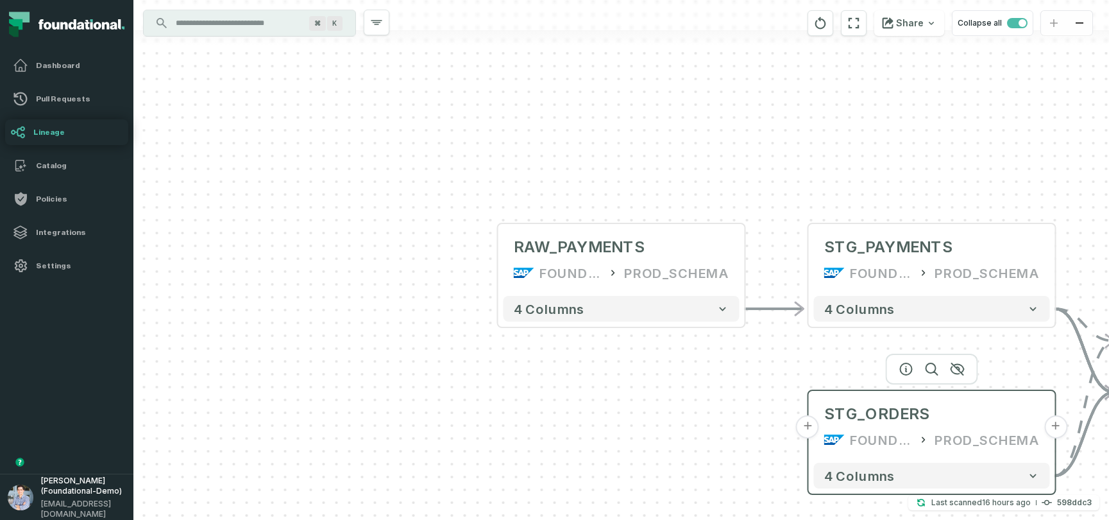
click at [808, 425] on button "+" at bounding box center [807, 426] width 23 height 23
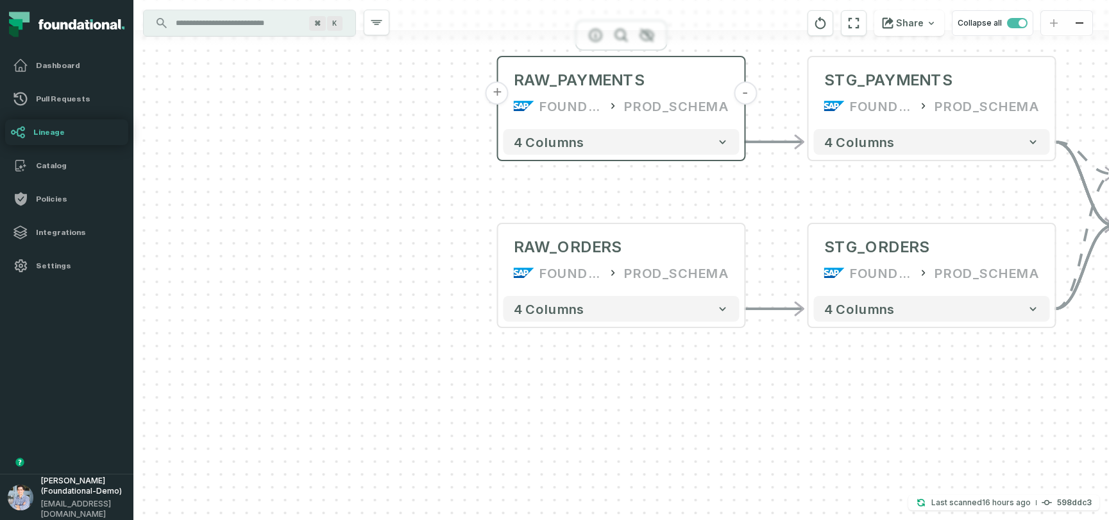
click at [500, 98] on button "+" at bounding box center [497, 92] width 23 height 23
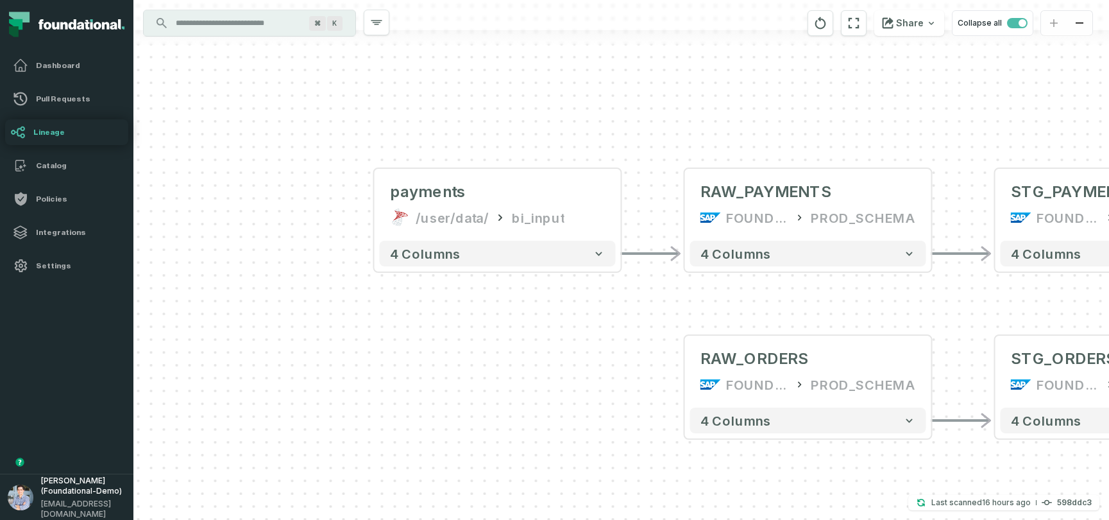
drag, startPoint x: 590, startPoint y: 408, endPoint x: 465, endPoint y: 352, distance: 136.4
click at [465, 352] on div "+ payments /user/data/ bi_input - 4 columns + RAW_ORDERS FOUNDATIONAL_DB PROD_S…" at bounding box center [621, 260] width 976 height 520
